Goal: Task Accomplishment & Management: Use online tool/utility

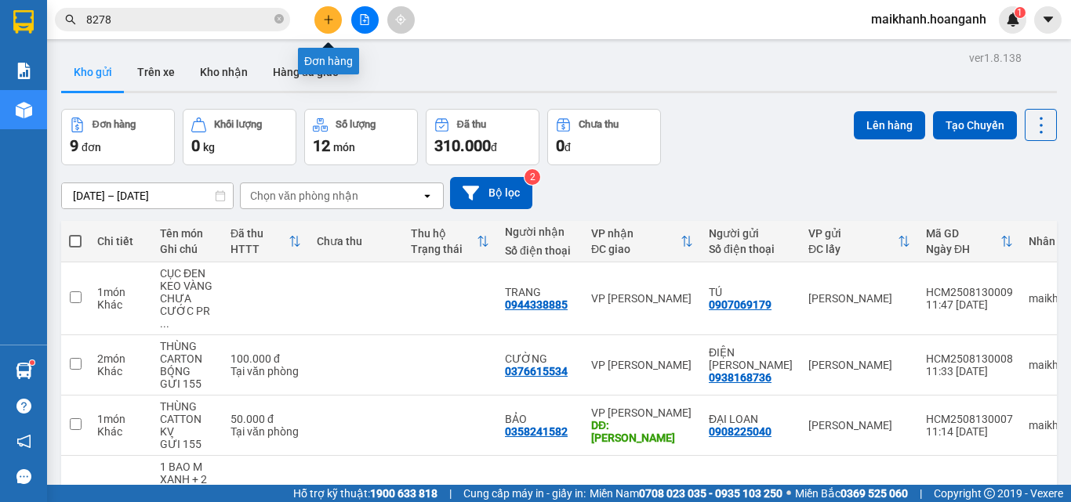
click at [331, 15] on icon "plus" at bounding box center [328, 19] width 11 height 11
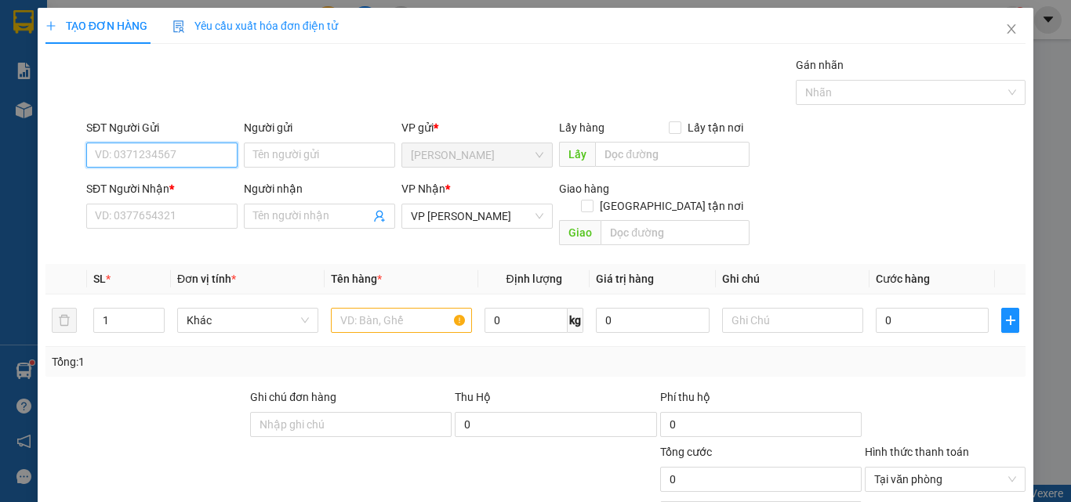
click at [200, 147] on input "SĐT Người Gửi" at bounding box center [161, 155] width 151 height 25
type input "0919650650"
click at [111, 189] on div "0919650650 - LỘC" at bounding box center [160, 186] width 131 height 17
type input "LỘC"
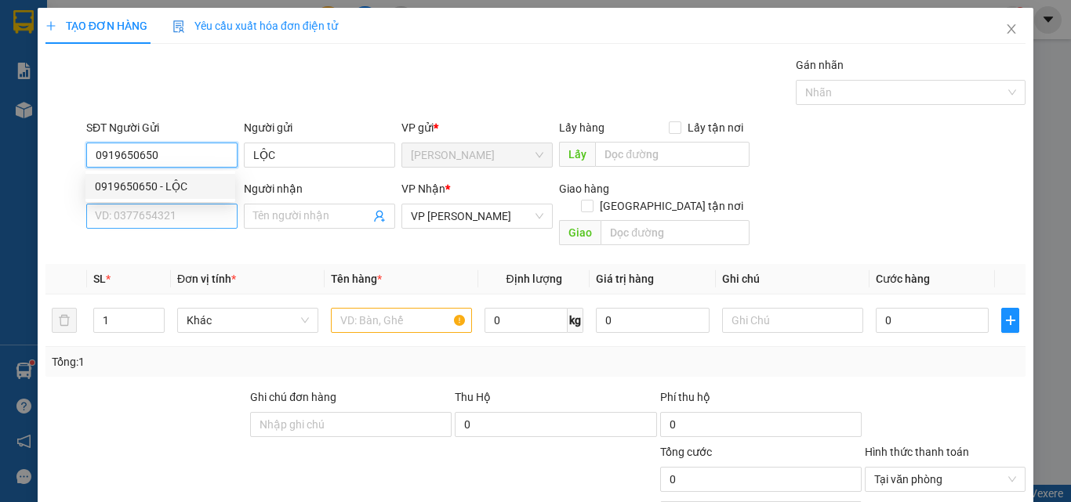
type input "20.000"
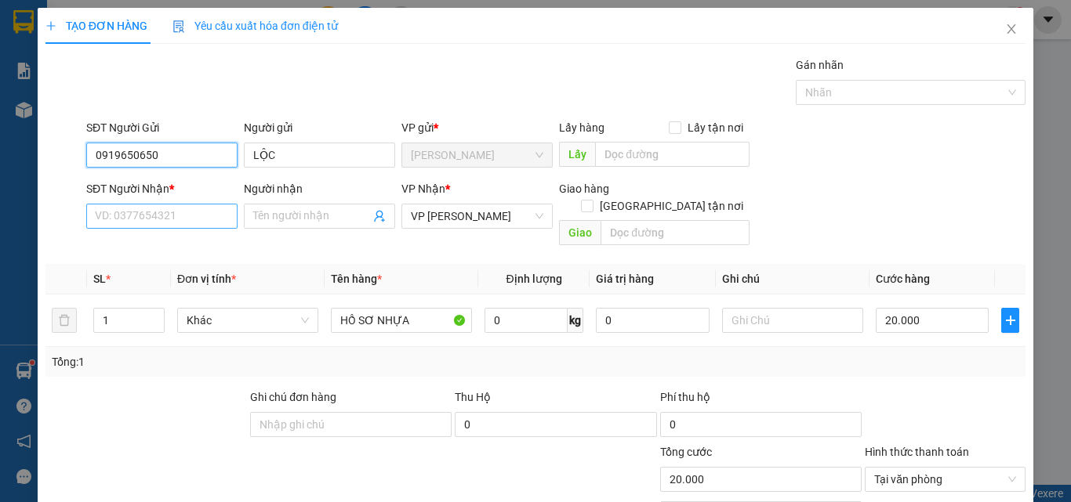
type input "0919650650"
click at [151, 219] on input "SĐT Người Nhận *" at bounding box center [161, 216] width 151 height 25
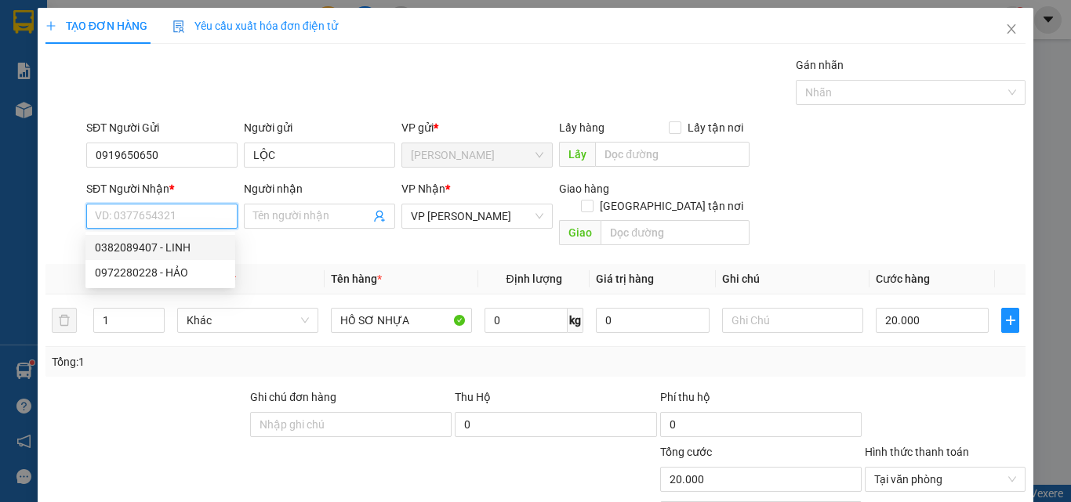
click at [157, 221] on input "SĐT Người Nhận *" at bounding box center [161, 216] width 151 height 25
type input "0919173718"
click at [190, 248] on div "0919173718 - DS DƯƠNG" at bounding box center [160, 247] width 131 height 17
type input "DS DƯƠNG"
checkbox input "true"
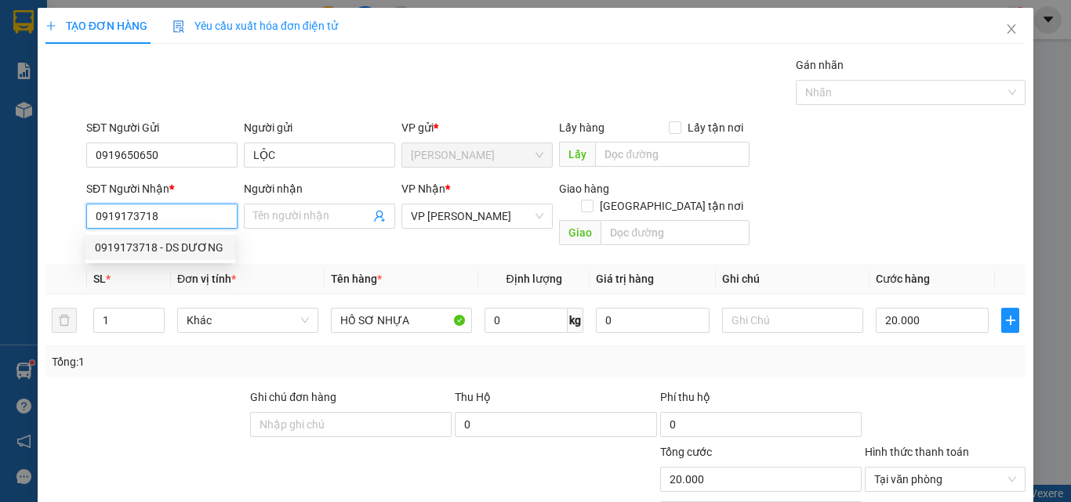
type input "BV TỈNH [GEOGRAPHIC_DATA]"
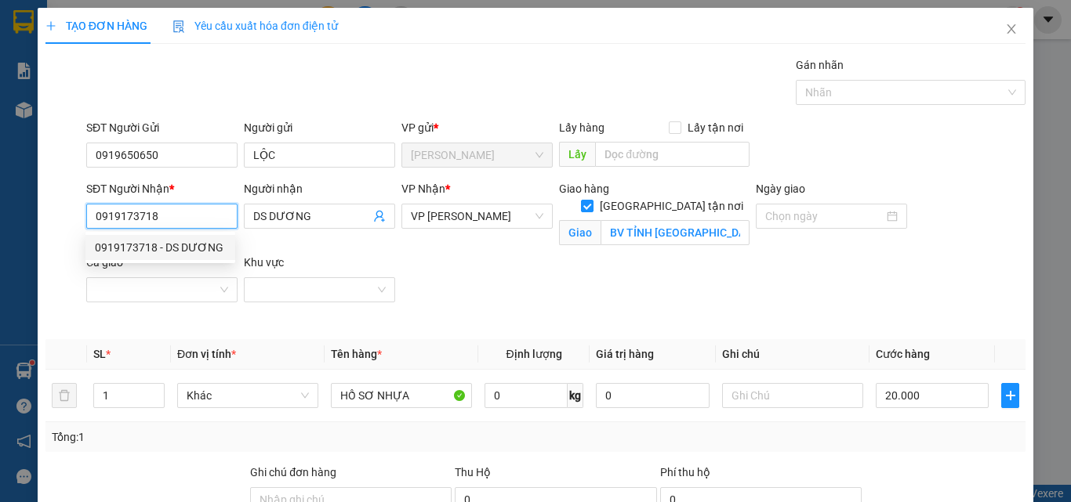
type input "120.000"
type input "0919173718"
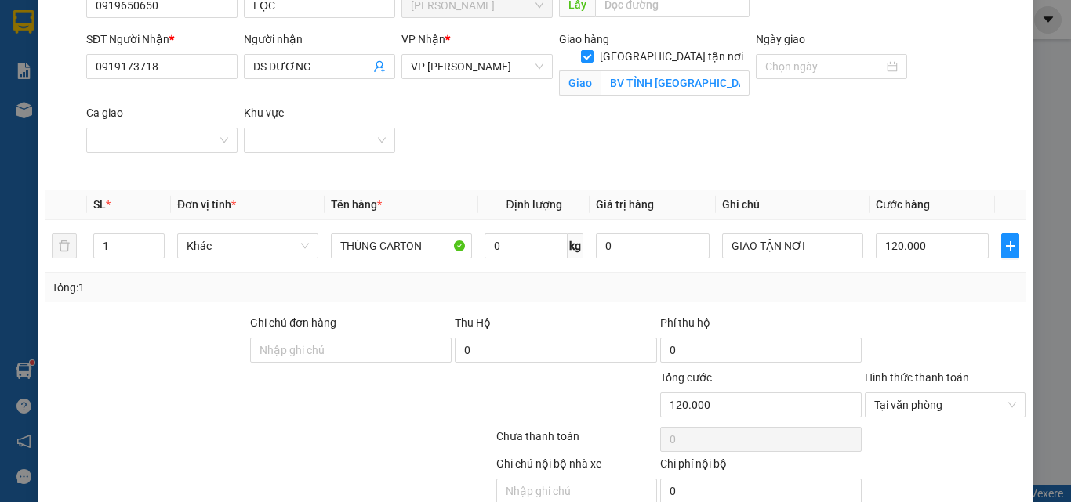
scroll to position [219, 0]
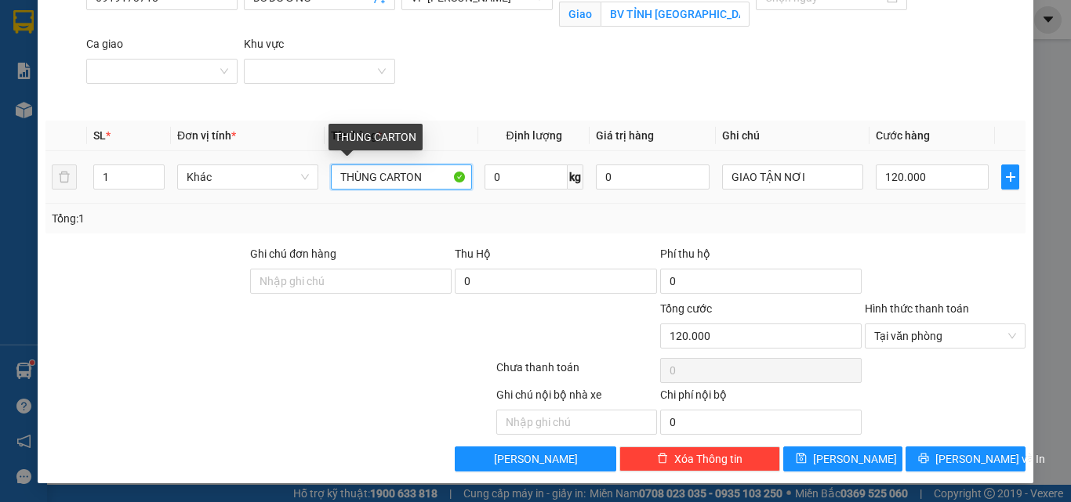
click at [434, 187] on input "THÙNG CARTON" at bounding box center [401, 177] width 141 height 25
type input "T"
type input "HỒ SƠ NHỰA"
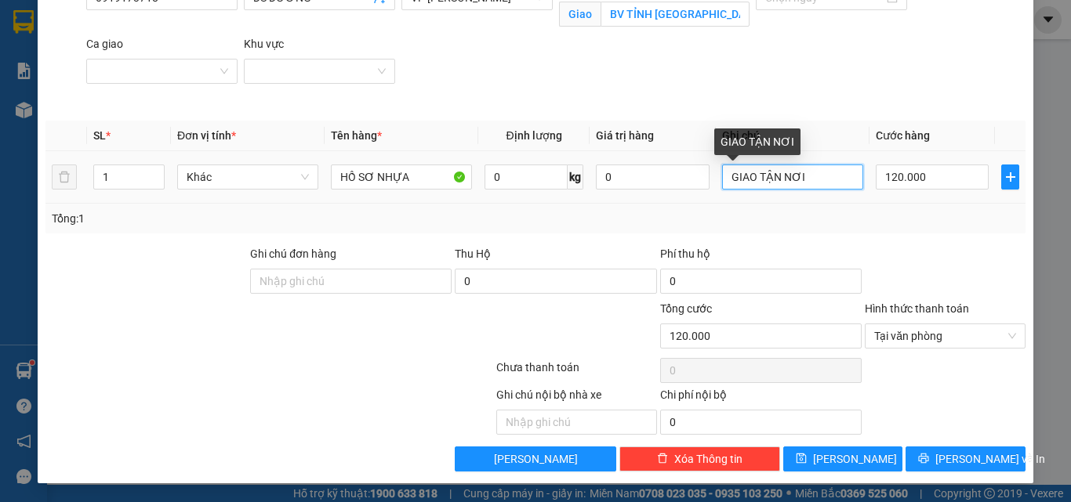
click at [818, 167] on input "GIAO TẬN NƠI" at bounding box center [792, 177] width 141 height 25
type input "G"
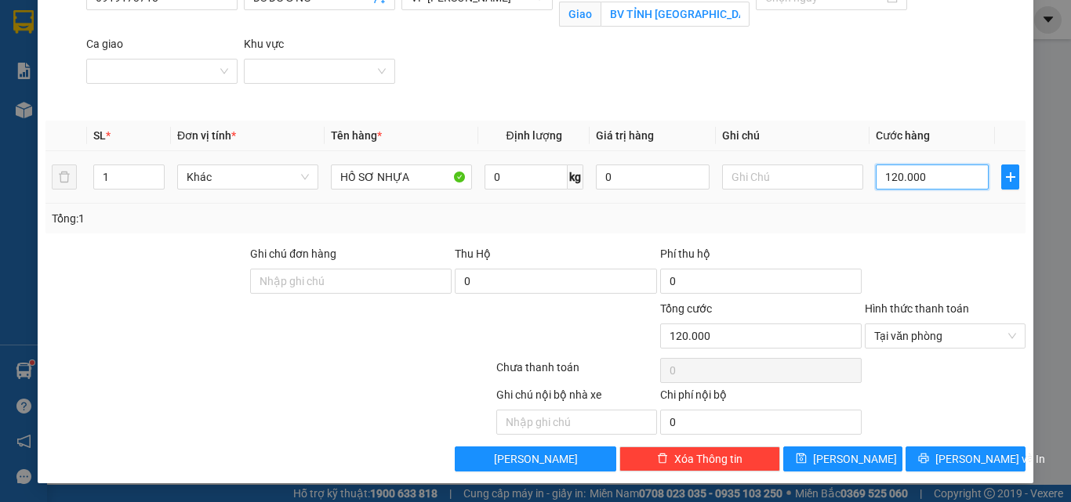
click at [932, 182] on input "120.000" at bounding box center [932, 177] width 113 height 25
type input "2"
type input "20"
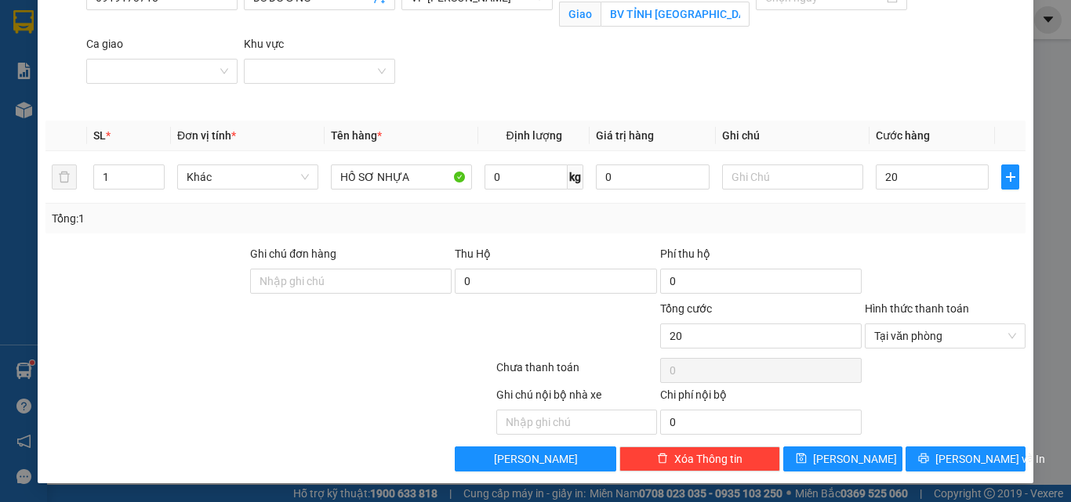
type input "20.000"
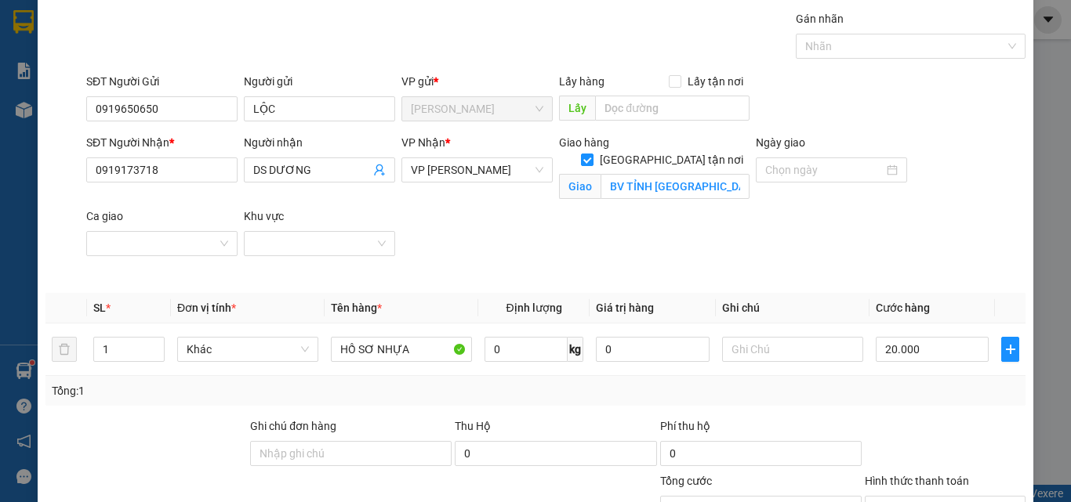
scroll to position [0, 0]
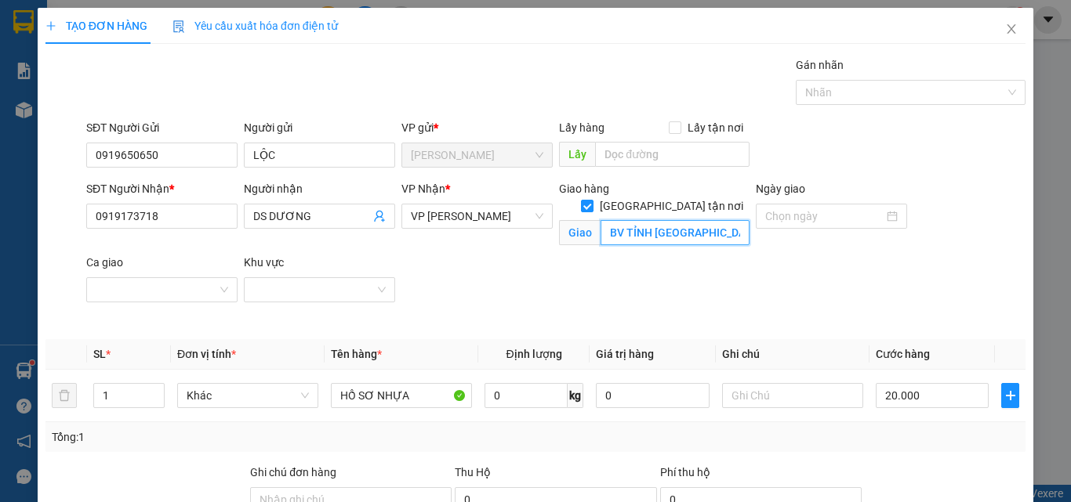
click at [723, 220] on input "BV TỈNH [GEOGRAPHIC_DATA]" at bounding box center [674, 232] width 149 height 25
type input "N"
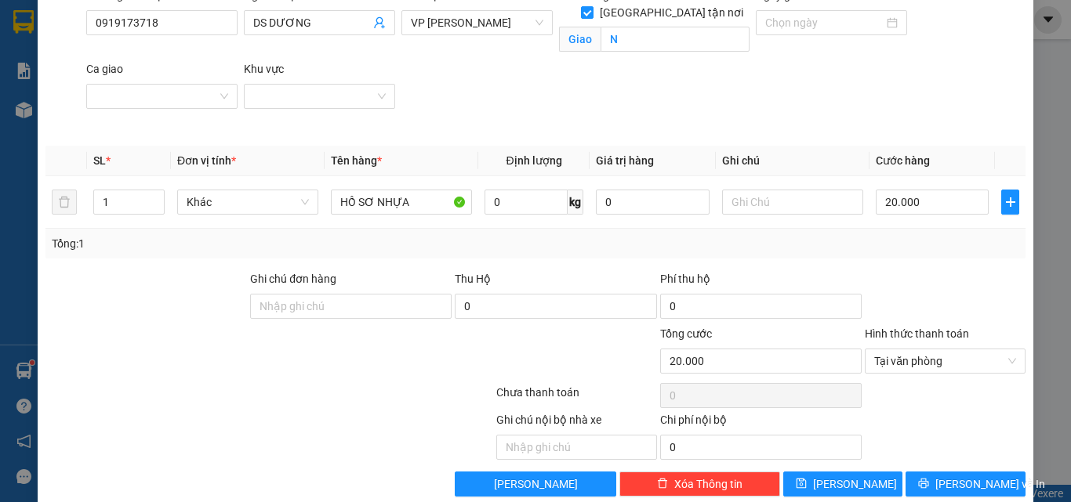
scroll to position [219, 0]
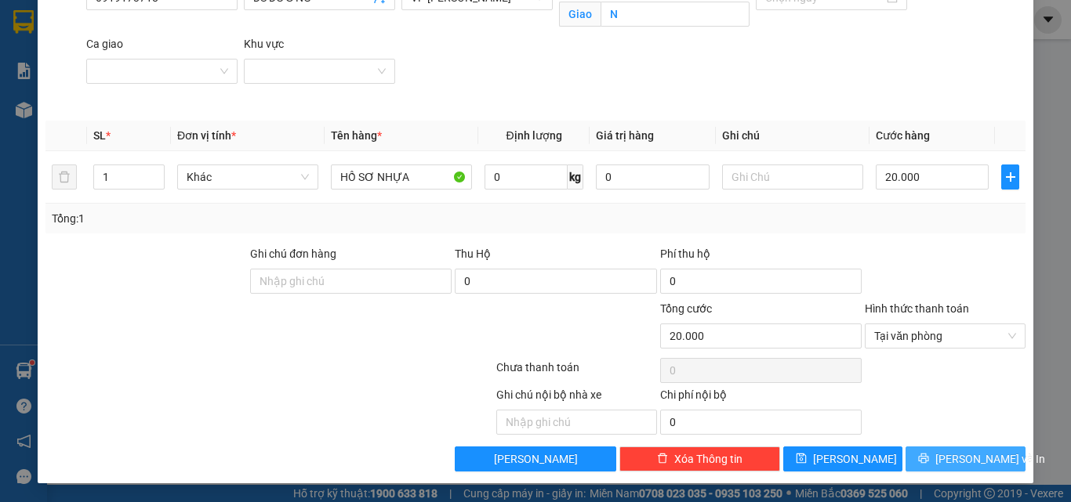
click at [948, 460] on span "[PERSON_NAME] và In" at bounding box center [990, 459] width 110 height 17
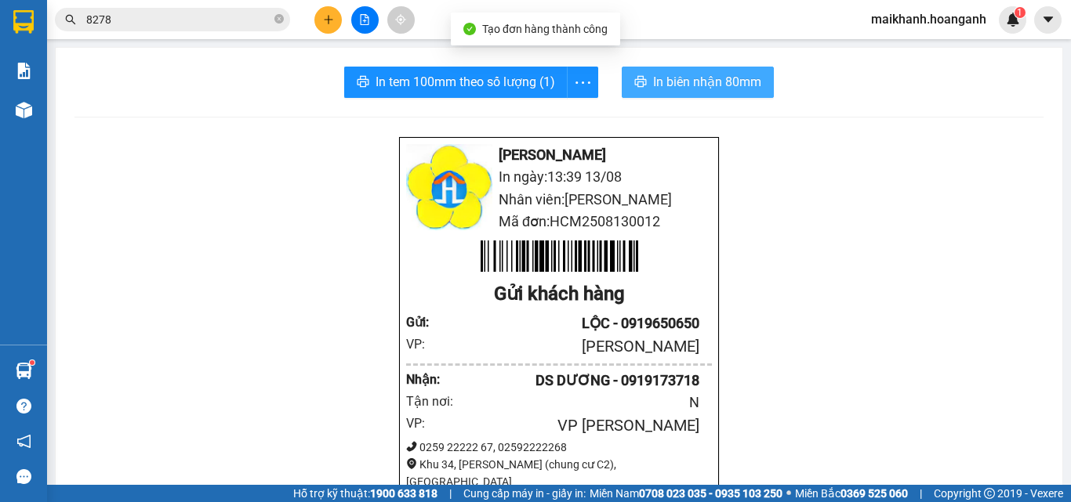
click at [702, 75] on span "In biên nhận 80mm" at bounding box center [707, 82] width 108 height 20
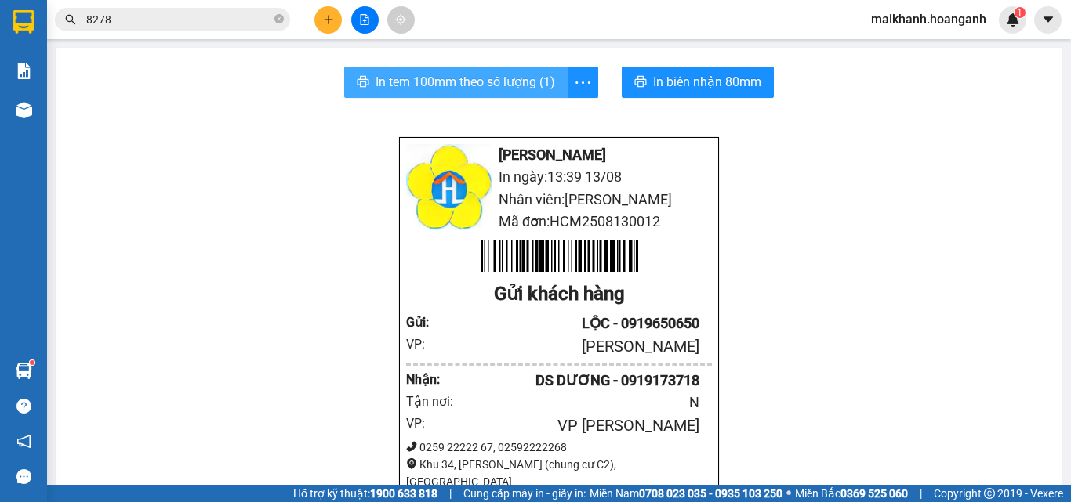
click at [468, 86] on span "In tem 100mm theo số lượng (1)" at bounding box center [464, 82] width 179 height 20
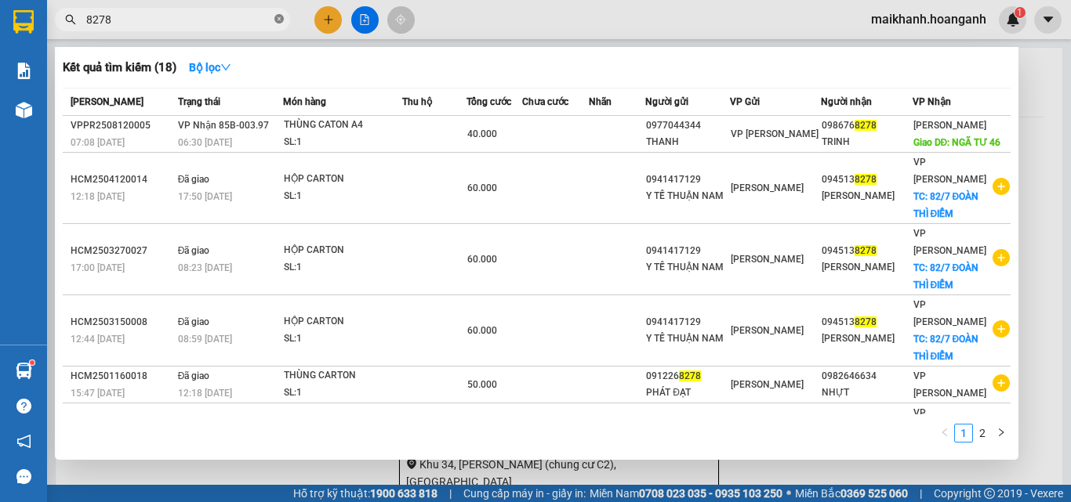
click at [281, 17] on icon "close-circle" at bounding box center [278, 18] width 9 height 9
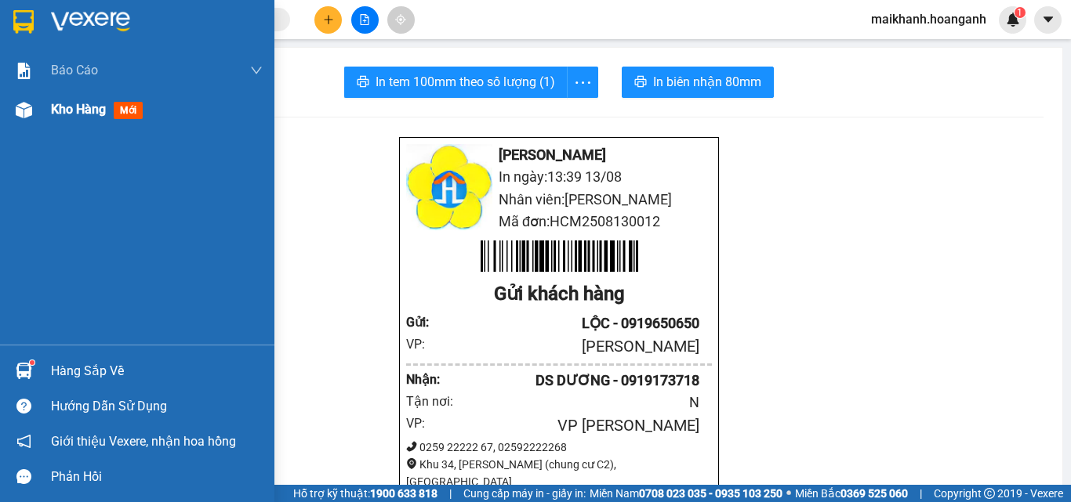
click at [85, 107] on span "Kho hàng" at bounding box center [78, 109] width 55 height 15
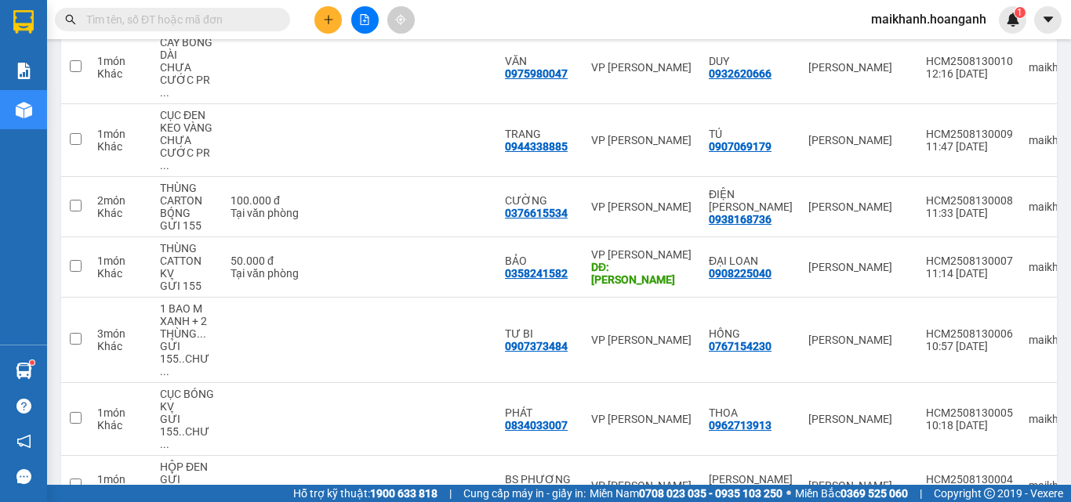
scroll to position [545, 0]
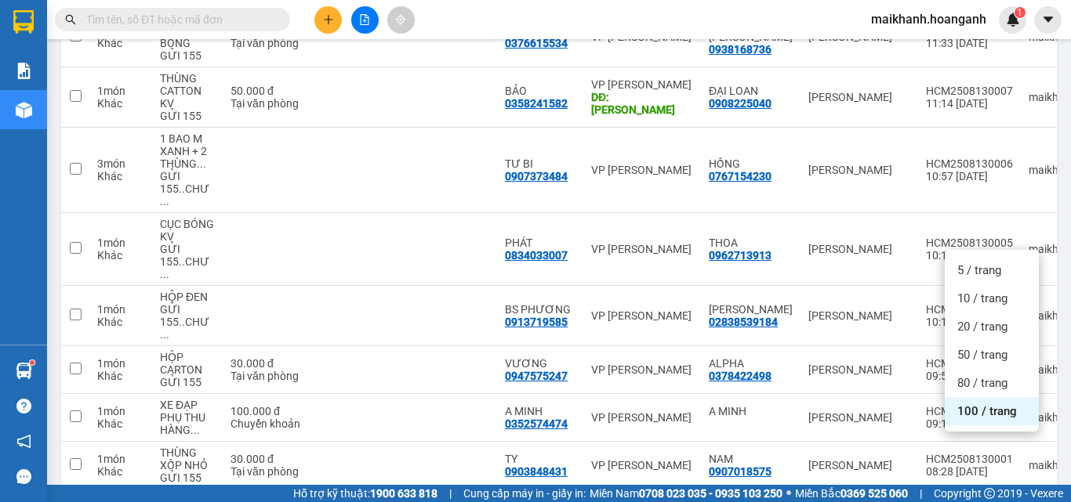
drag, startPoint x: 986, startPoint y: 417, endPoint x: 1070, endPoint y: 436, distance: 86.0
click at [1006, 419] on span "100 / trang" at bounding box center [987, 412] width 60 height 16
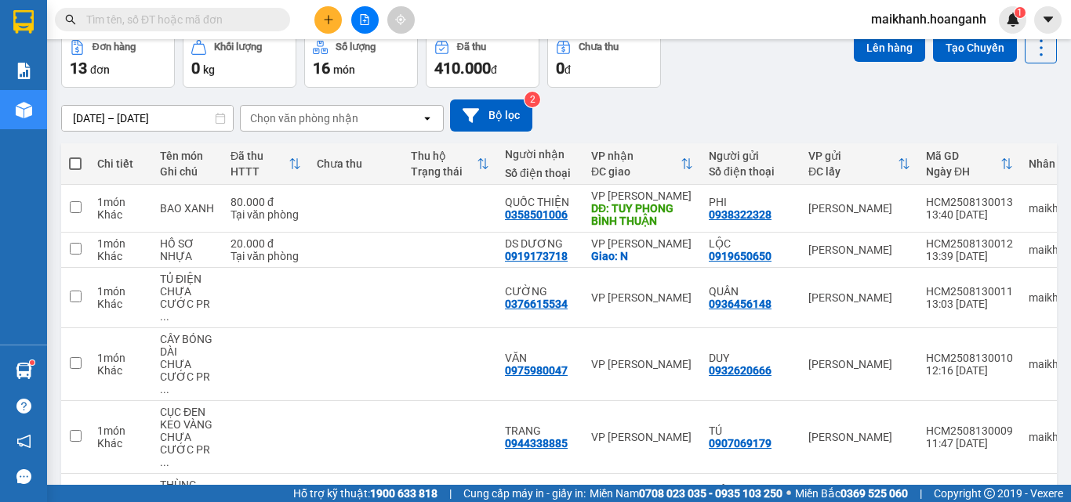
scroll to position [0, 0]
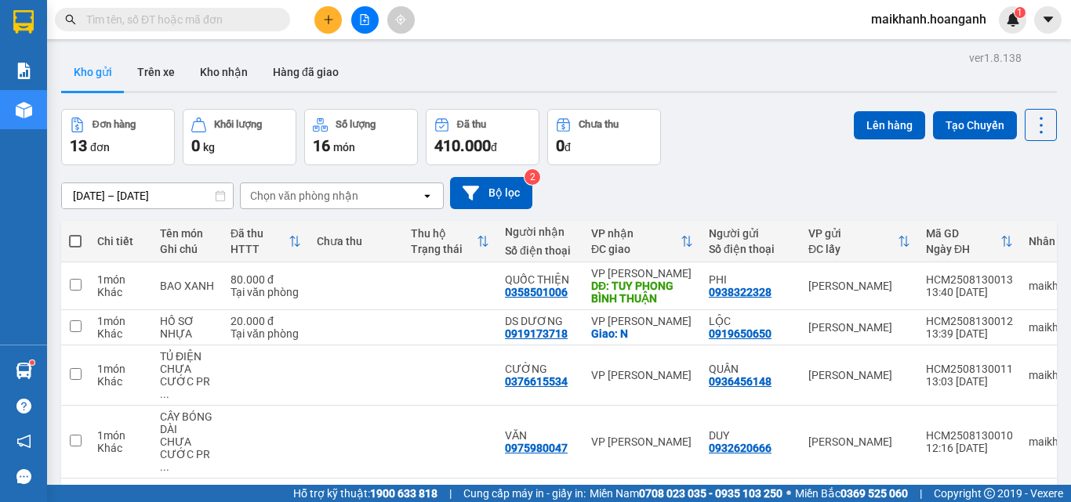
click at [74, 241] on span at bounding box center [75, 241] width 13 height 13
click at [75, 234] on input "checkbox" at bounding box center [75, 234] width 0 height 0
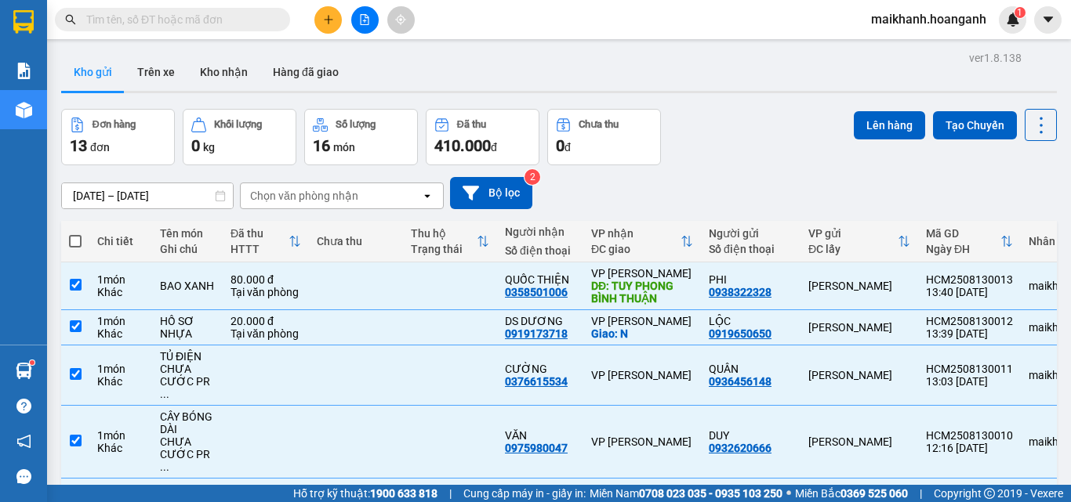
checkbox input "true"
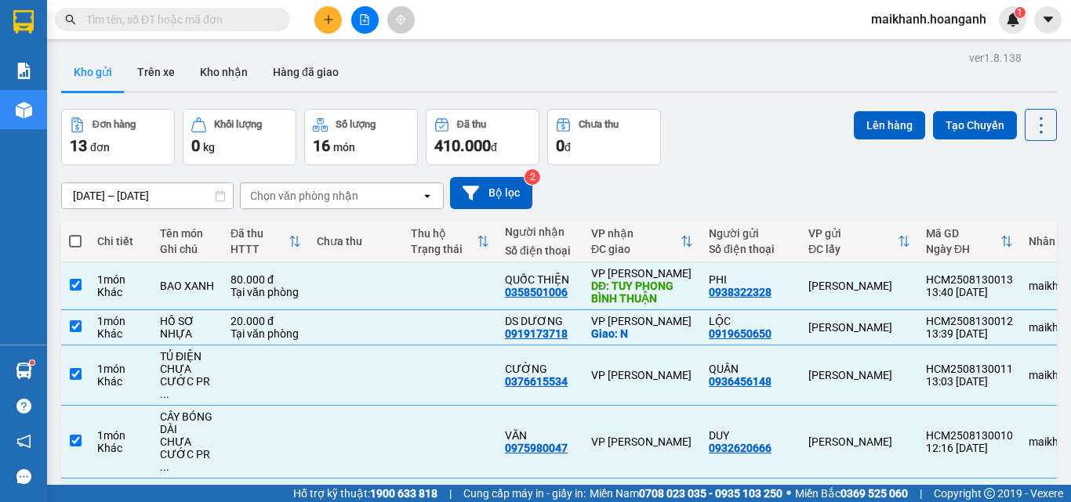
checkbox input "true"
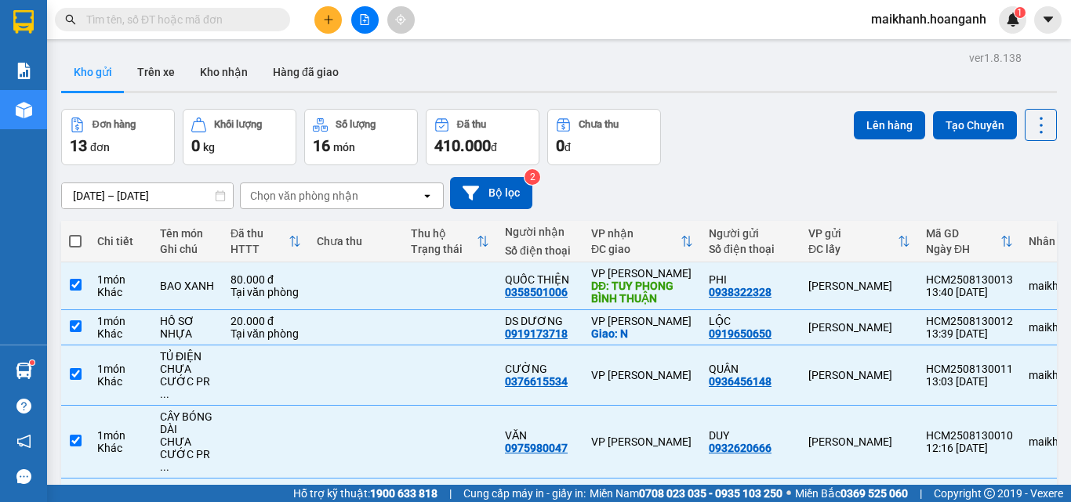
checkbox input "true"
click at [895, 129] on button "Lên hàng" at bounding box center [889, 125] width 71 height 28
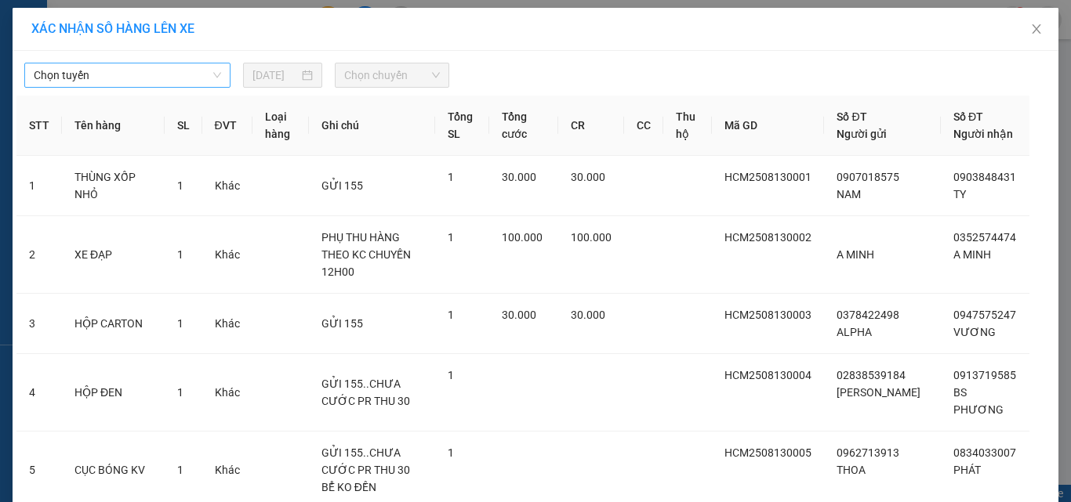
click at [192, 77] on span "Chọn tuyến" at bounding box center [127, 75] width 187 height 24
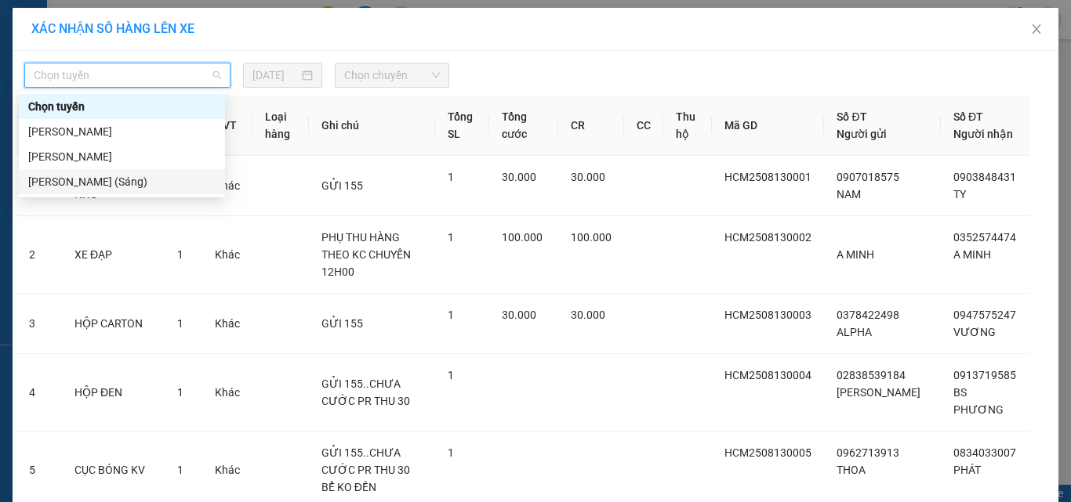
click at [158, 184] on div "[PERSON_NAME] (Sáng)" at bounding box center [121, 181] width 187 height 17
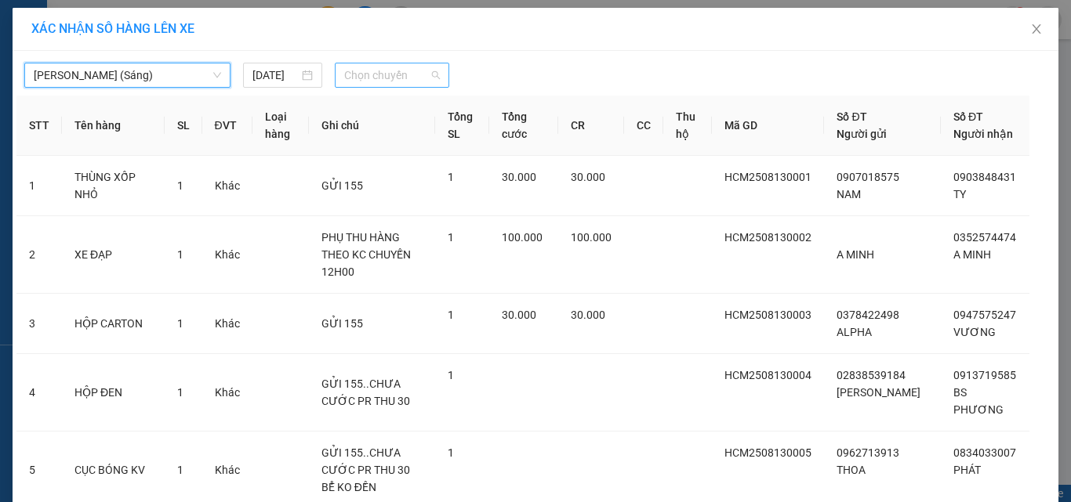
click at [426, 73] on span "Chọn chuyến" at bounding box center [392, 75] width 96 height 24
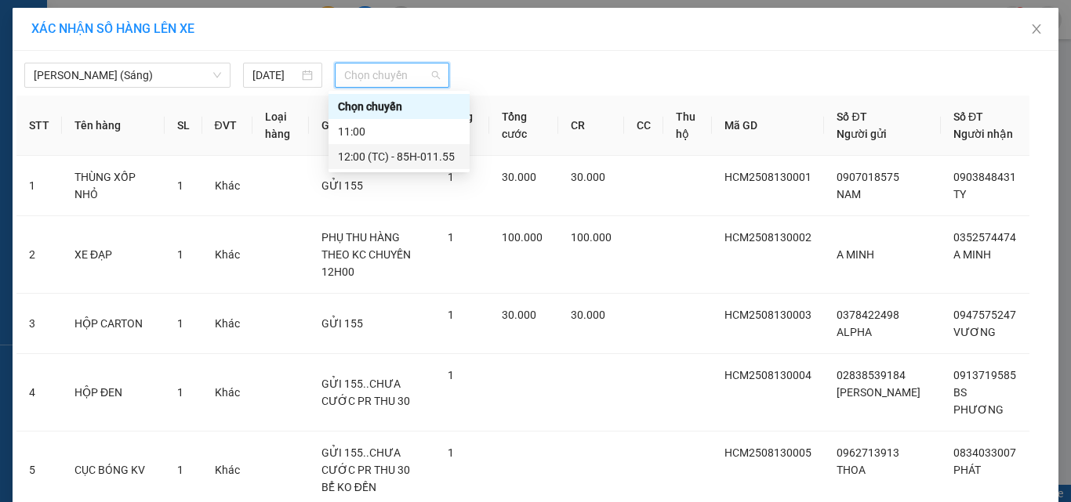
click at [436, 154] on div "12:00 (TC) - 85H-011.55" at bounding box center [399, 156] width 122 height 17
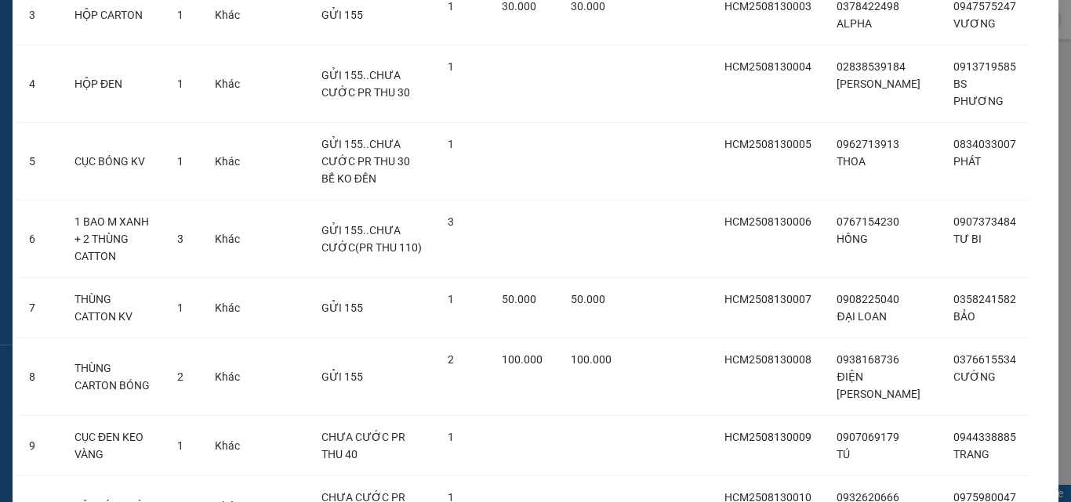
scroll to position [596, 0]
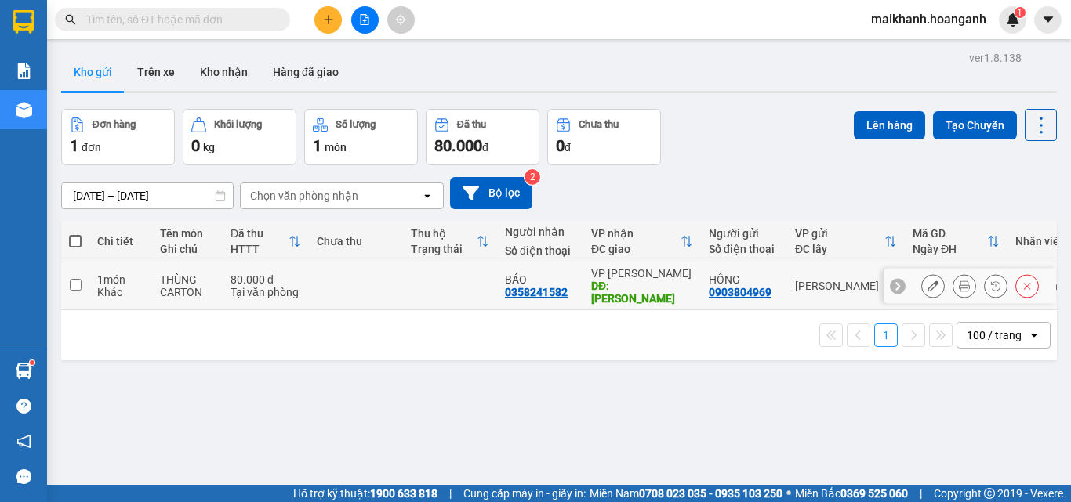
click at [77, 285] on input "checkbox" at bounding box center [76, 285] width 12 height 12
checkbox input "true"
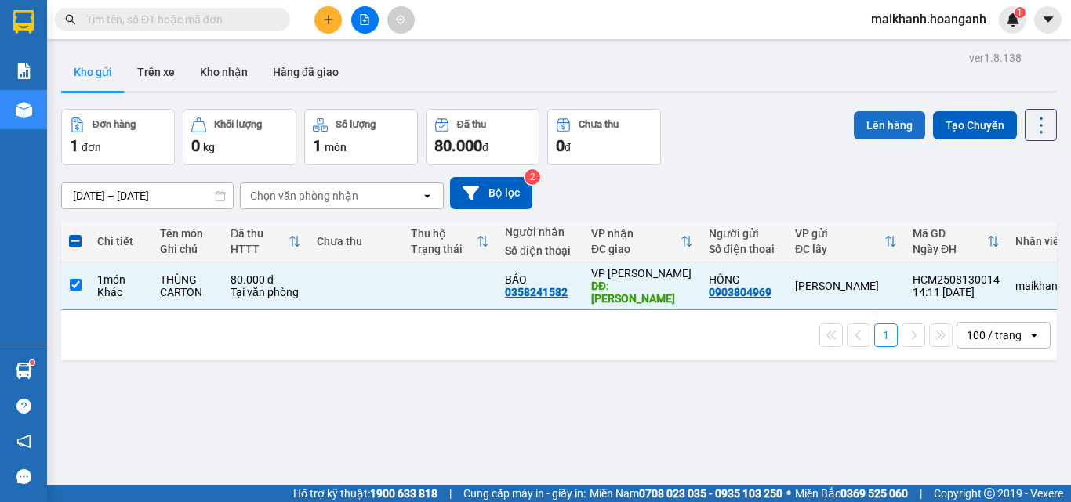
click at [879, 129] on button "Lên hàng" at bounding box center [889, 125] width 71 height 28
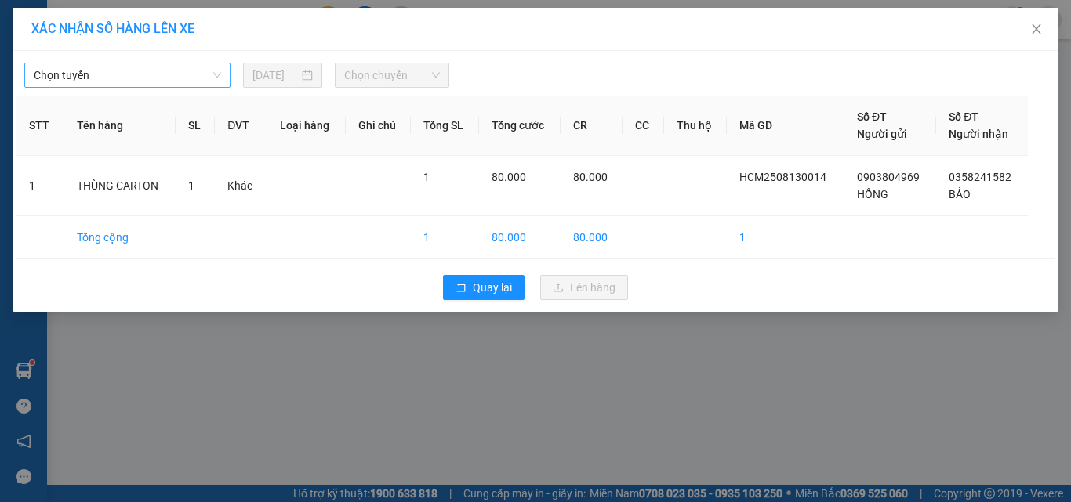
click at [150, 71] on span "Chọn tuyến" at bounding box center [127, 75] width 187 height 24
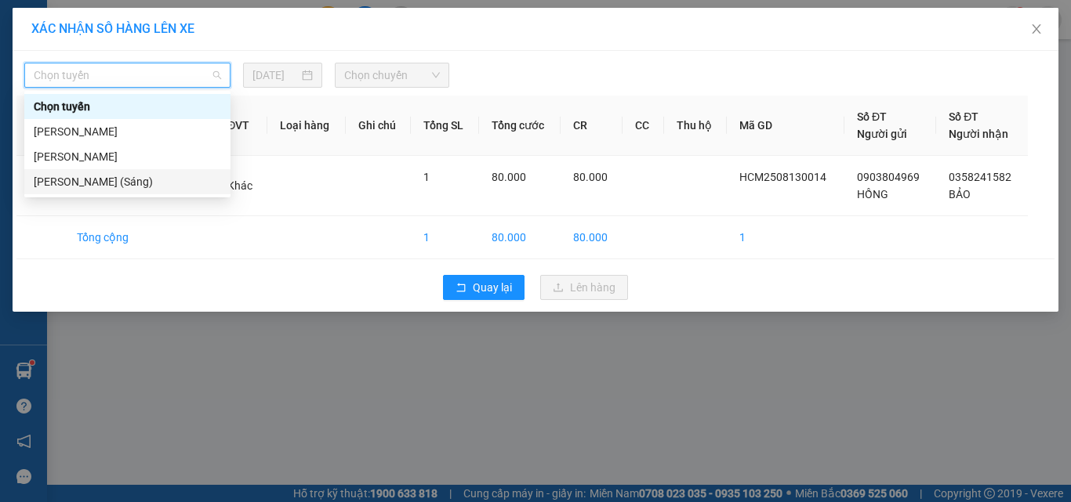
click at [146, 176] on div "[PERSON_NAME] (Sáng)" at bounding box center [127, 181] width 187 height 17
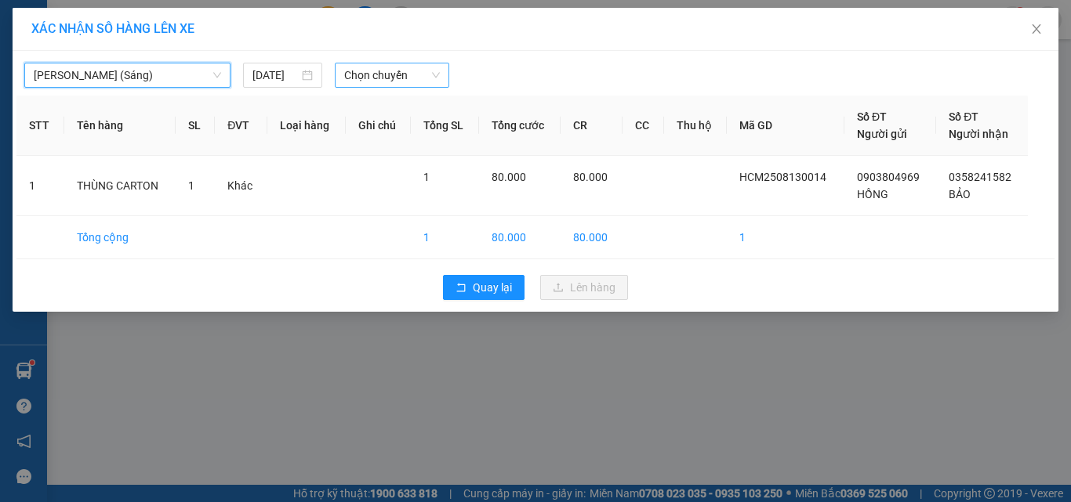
click at [428, 73] on span "Chọn chuyến" at bounding box center [392, 75] width 96 height 24
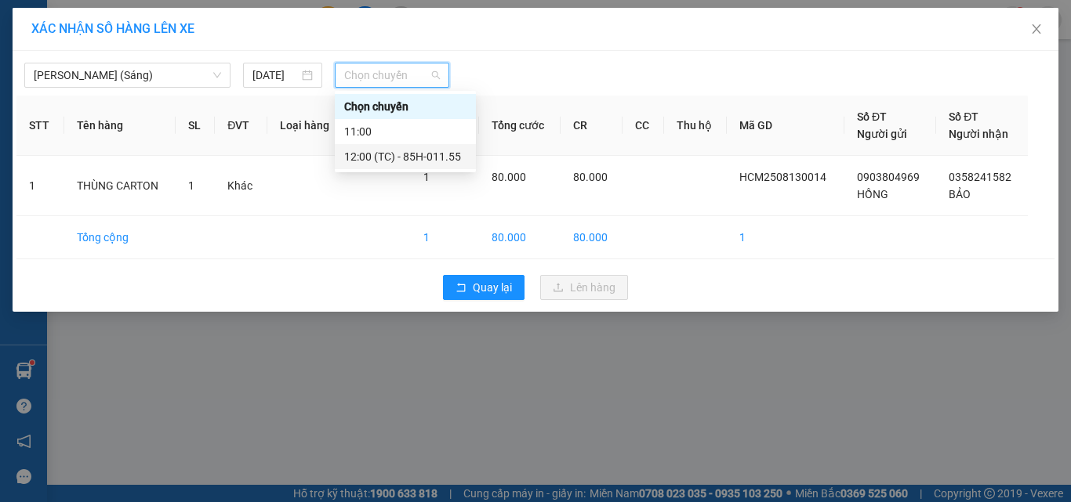
click at [433, 154] on div "12:00 (TC) - 85H-011.55" at bounding box center [405, 156] width 122 height 17
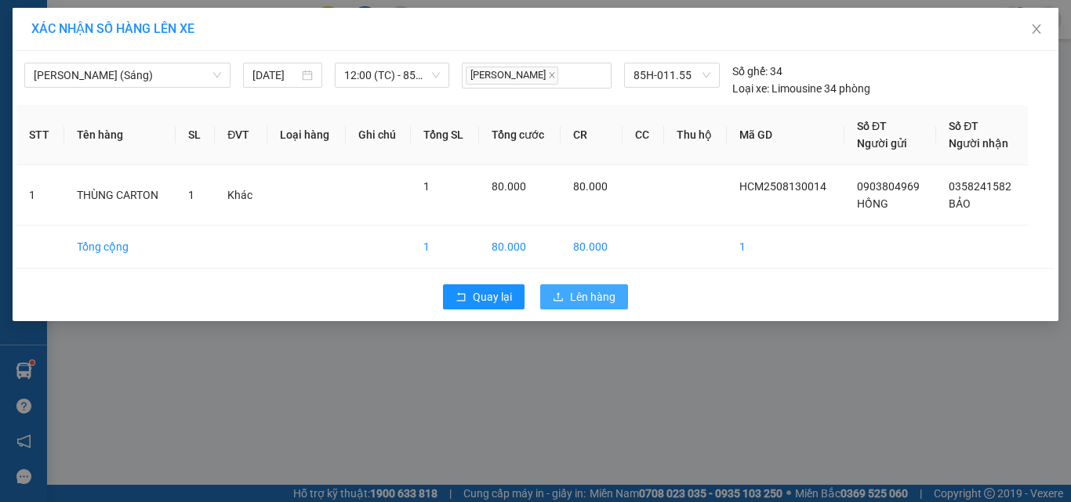
click at [597, 296] on span "Lên hàng" at bounding box center [592, 296] width 45 height 17
